Goal: Check status: Check status

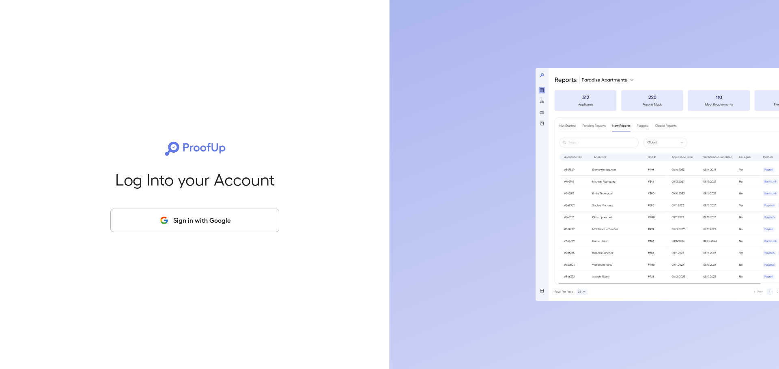
click at [231, 220] on button "Sign in with Google" at bounding box center [194, 221] width 169 height 24
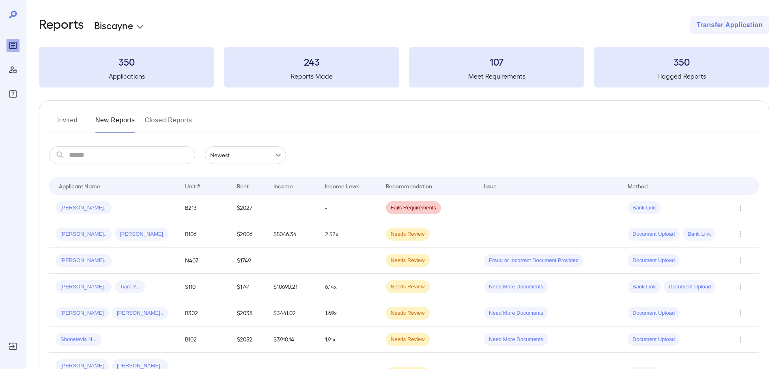
click at [115, 56] on h3 "350" at bounding box center [126, 61] width 175 height 13
click at [120, 62] on h3 "350" at bounding box center [126, 61] width 175 height 13
click at [76, 117] on button "Invited" at bounding box center [67, 123] width 36 height 19
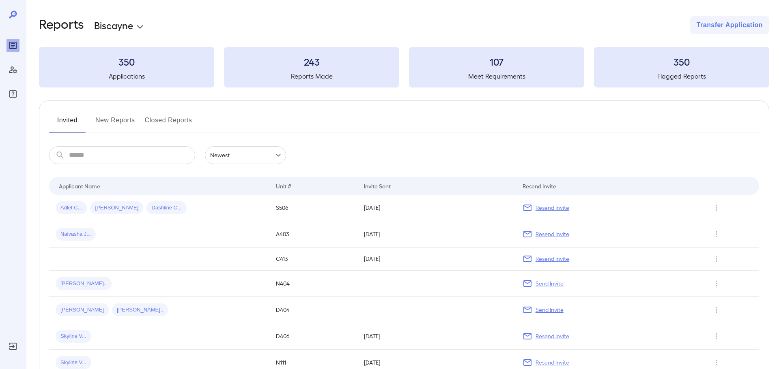
click at [14, 15] on icon at bounding box center [13, 15] width 10 height 10
click at [13, 15] on icon at bounding box center [13, 15] width 10 height 10
click at [113, 153] on input "text" at bounding box center [132, 155] width 126 height 18
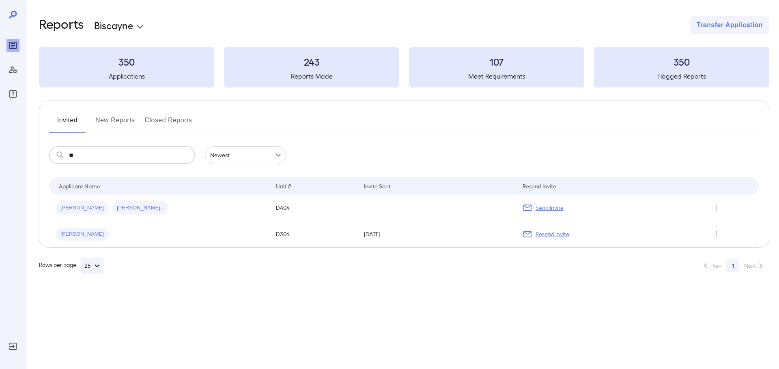
type input "*"
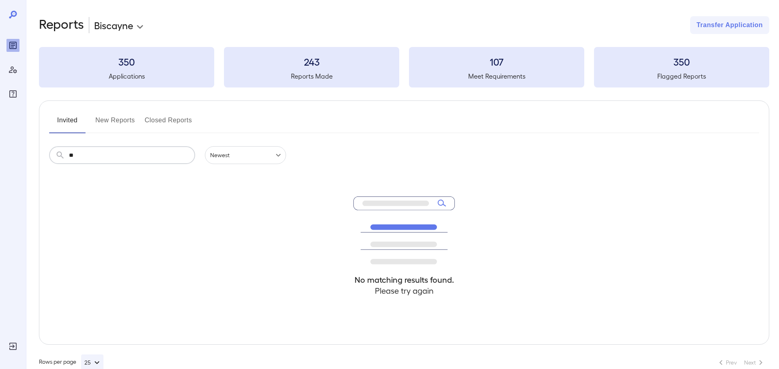
type input "*"
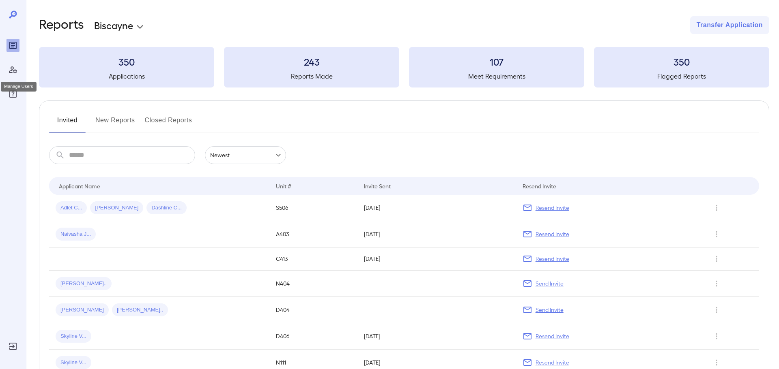
click at [14, 72] on icon "Manage Users" at bounding box center [13, 70] width 8 height 7
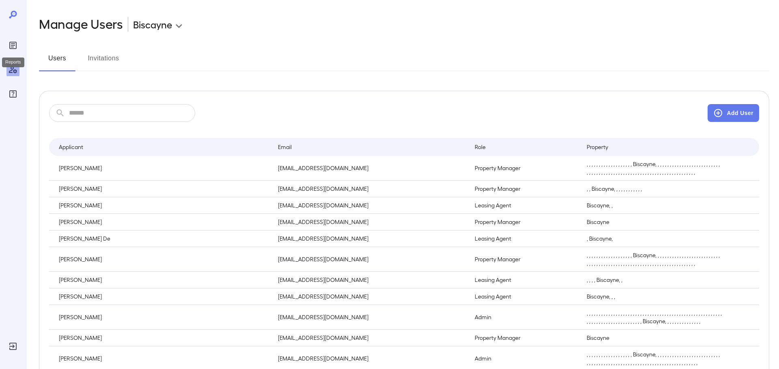
click at [13, 50] on div "Reports" at bounding box center [12, 45] width 13 height 13
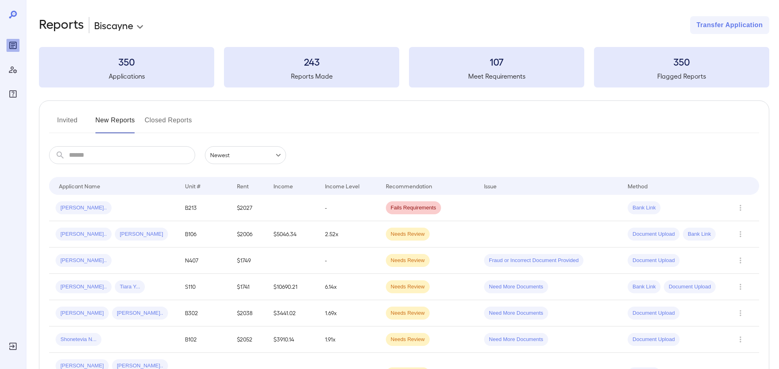
click at [11, 15] on icon at bounding box center [13, 15] width 10 height 10
